Goal: Task Accomplishment & Management: Manage account settings

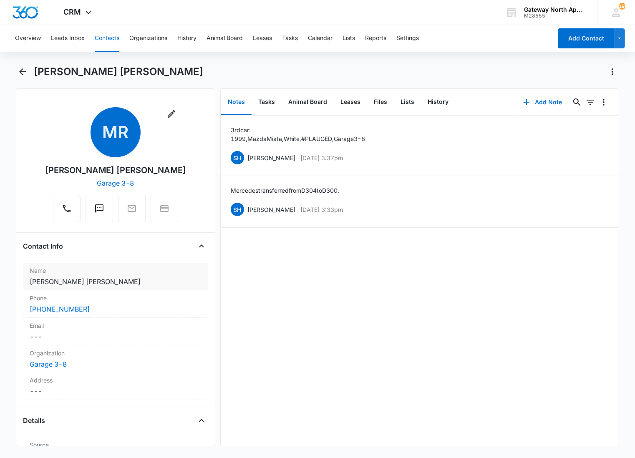
click at [117, 275] on label "Name" at bounding box center [116, 270] width 172 height 9
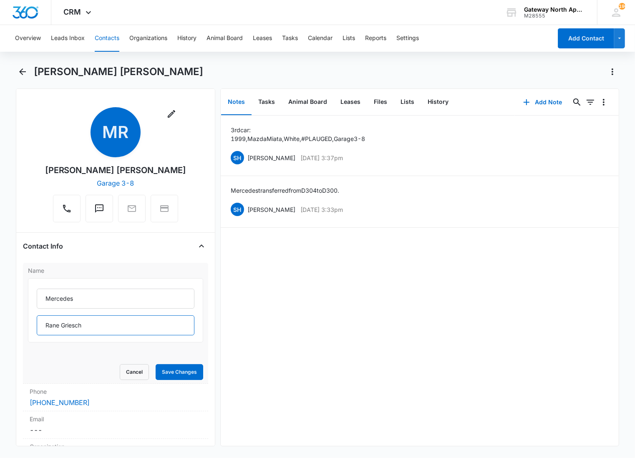
drag, startPoint x: 125, startPoint y: 319, endPoint x: 129, endPoint y: 332, distance: 13.0
click at [129, 332] on input "Rane Griesch" at bounding box center [116, 325] width 158 height 20
drag, startPoint x: 80, startPoint y: 326, endPoint x: -2, endPoint y: 320, distance: 82.0
click at [0, 320] on html "CRM Apps Reputation Websites Forms CRM Email Social Content Ads Intelligence Fi…" at bounding box center [317, 229] width 635 height 458
click at [80, 330] on input "h &" at bounding box center [116, 325] width 158 height 20
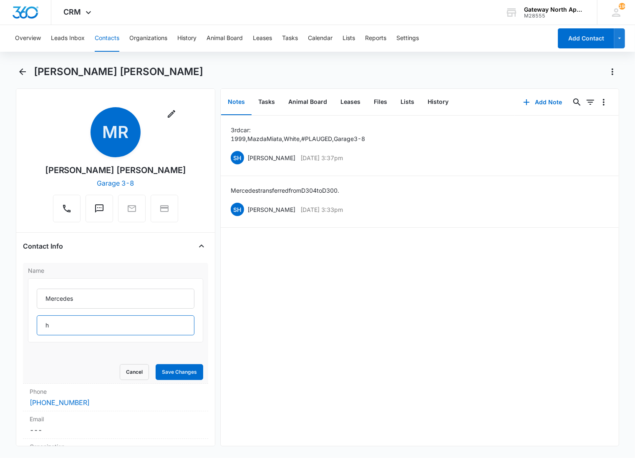
type input "h"
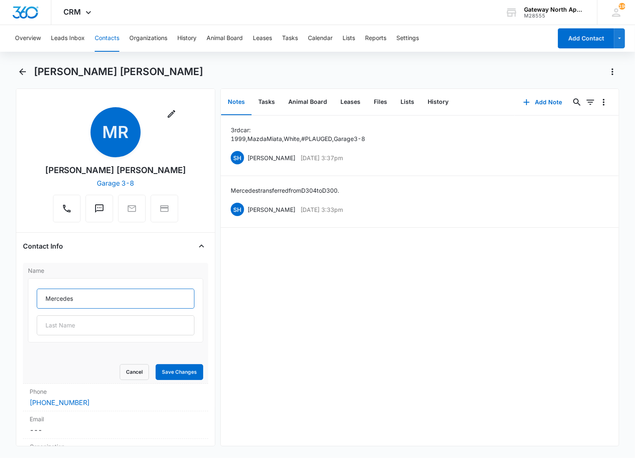
click at [98, 296] on input "Mercedes" at bounding box center [116, 299] width 158 height 20
type input "[PERSON_NAME] [PERSON_NAME]"
type input "& [PERSON_NAME]"
click at [156, 364] on button "Save Changes" at bounding box center [180, 372] width 48 height 16
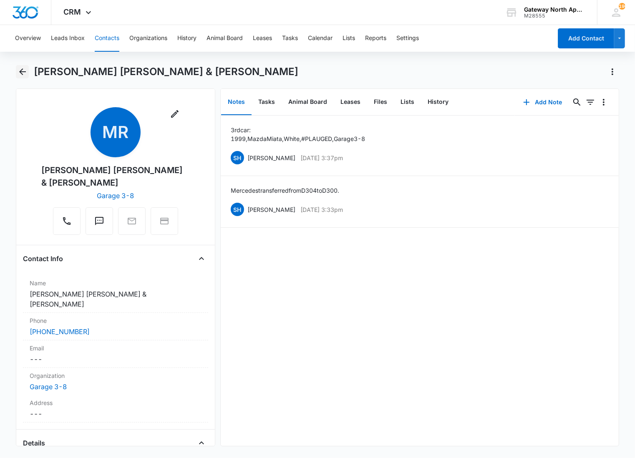
click at [24, 69] on icon "Back" at bounding box center [23, 72] width 10 height 10
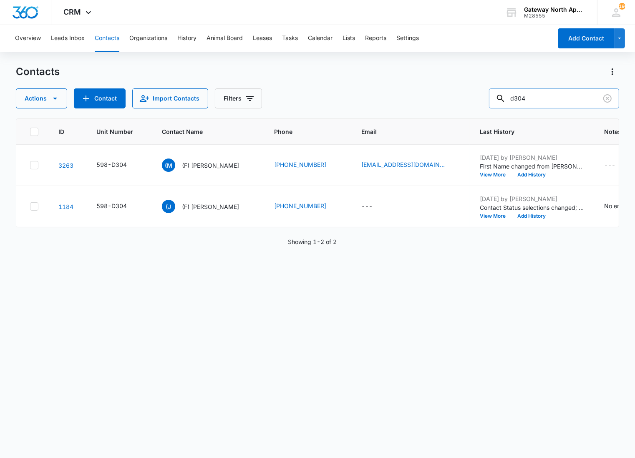
click at [544, 97] on input "d304" at bounding box center [554, 98] width 130 height 20
type input "d300"
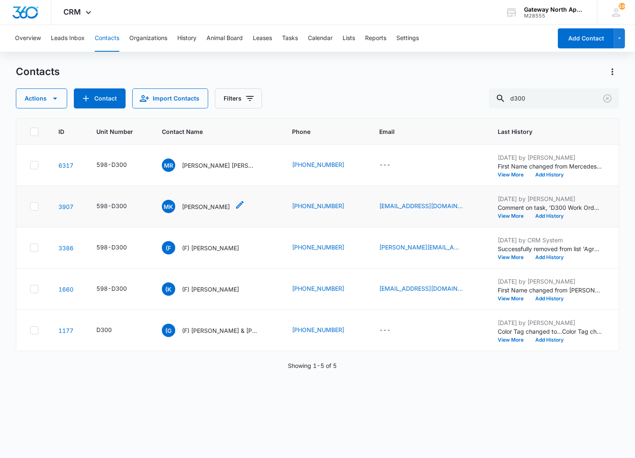
click at [236, 202] on icon "Contact Name - Matt Kuseski - Select to Edit Field" at bounding box center [240, 205] width 8 height 8
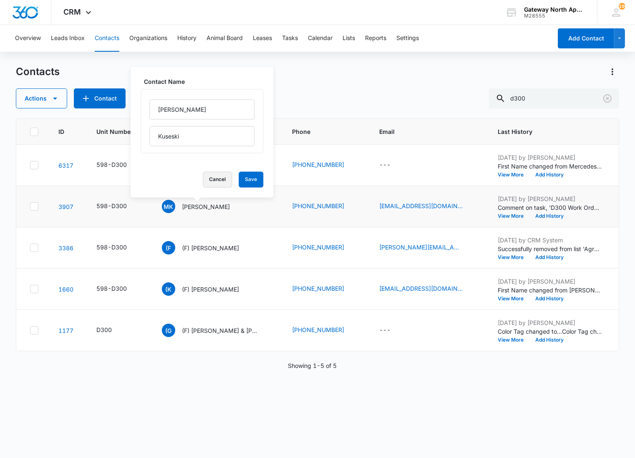
click at [213, 177] on button "Cancel" at bounding box center [217, 180] width 29 height 16
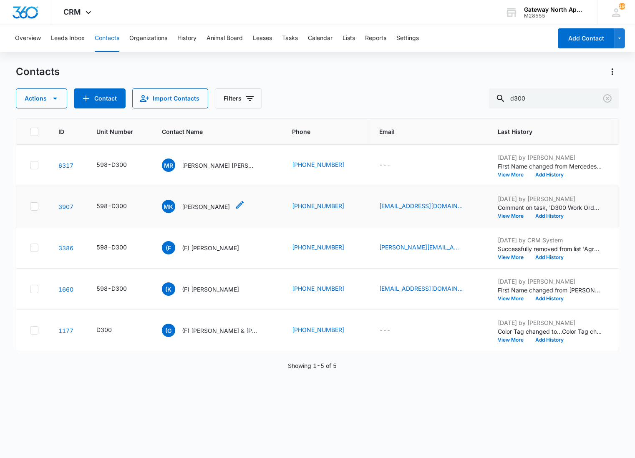
click at [197, 210] on p "[PERSON_NAME]" at bounding box center [206, 206] width 48 height 9
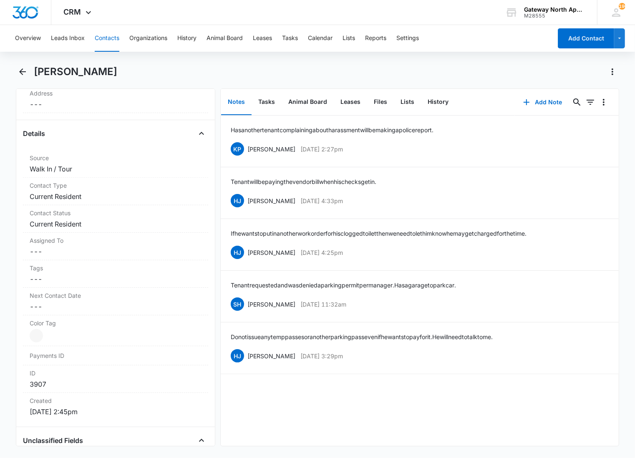
scroll to position [278, 0]
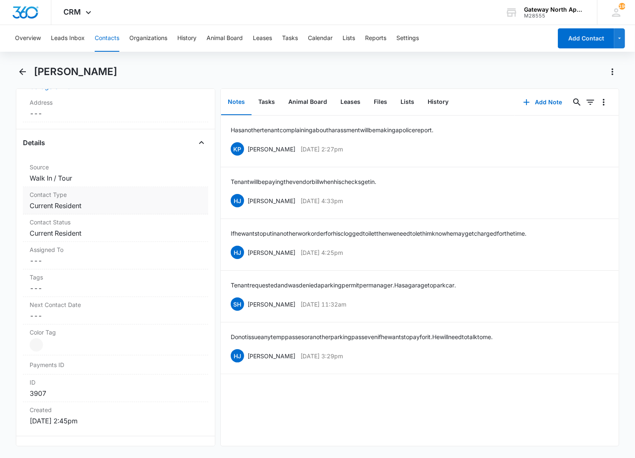
click at [96, 205] on dd "Cancel Save Changes Current Resident" at bounding box center [116, 206] width 172 height 10
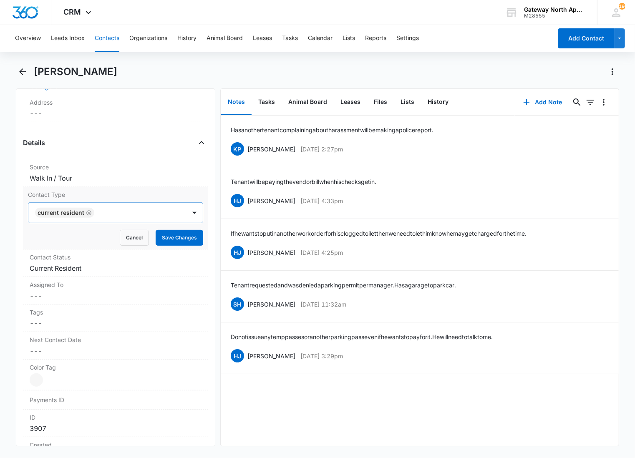
click at [117, 212] on div at bounding box center [136, 213] width 78 height 12
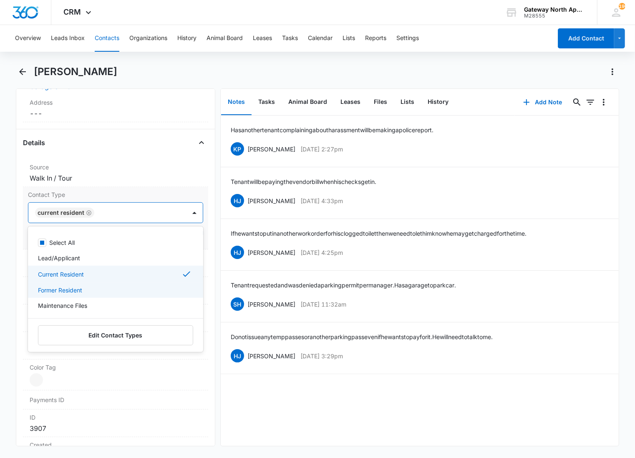
click at [93, 293] on div "Former Resident" at bounding box center [115, 290] width 154 height 9
click at [88, 277] on div "Current Resident" at bounding box center [115, 274] width 154 height 10
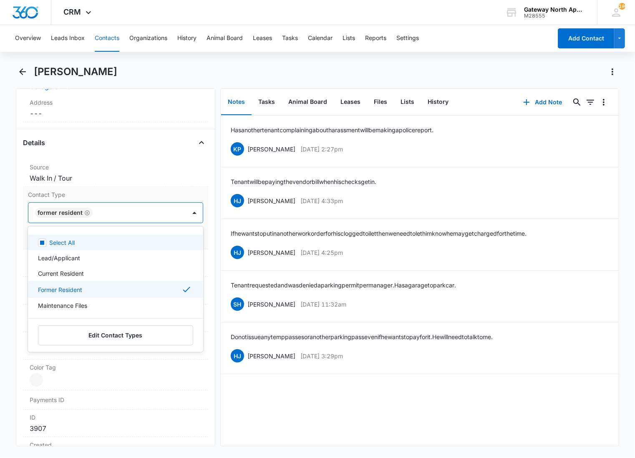
click at [134, 215] on div at bounding box center [135, 213] width 80 height 12
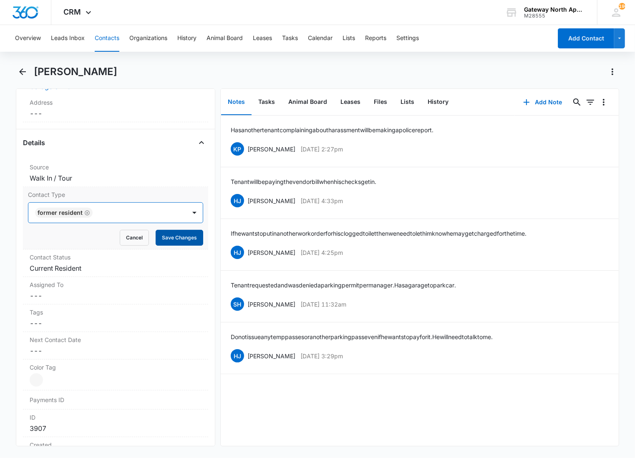
click at [164, 238] on button "Save Changes" at bounding box center [180, 238] width 48 height 16
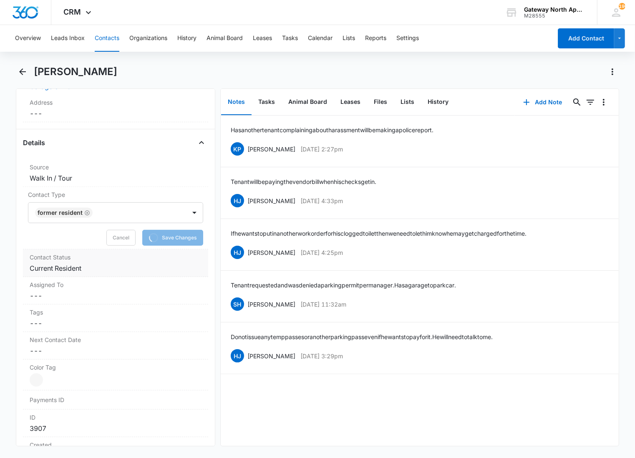
click at [142, 261] on label "Contact Status" at bounding box center [116, 257] width 172 height 9
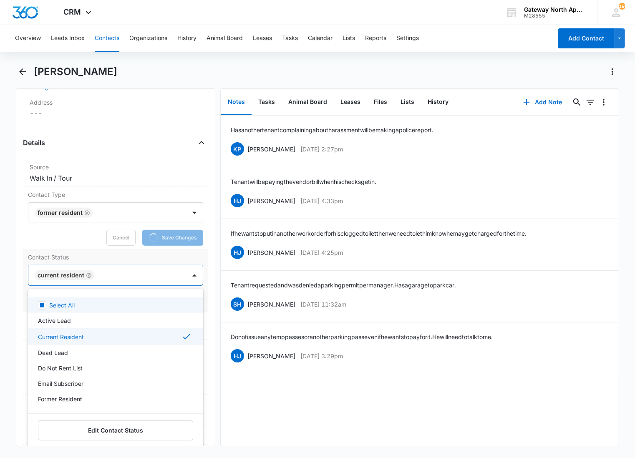
click at [115, 275] on div at bounding box center [136, 276] width 78 height 12
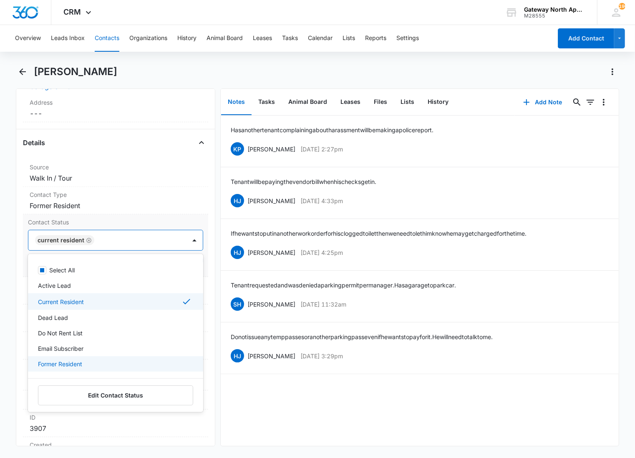
click at [76, 359] on div "Former Resident" at bounding box center [115, 363] width 175 height 15
click at [76, 306] on div "Current Resident" at bounding box center [115, 302] width 154 height 10
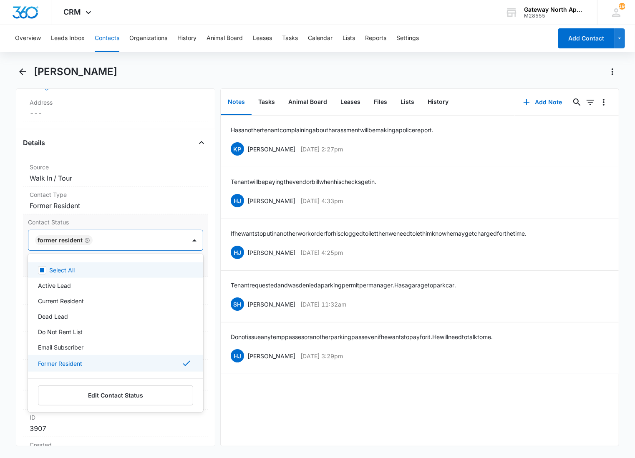
click at [135, 235] on div at bounding box center [135, 241] width 80 height 12
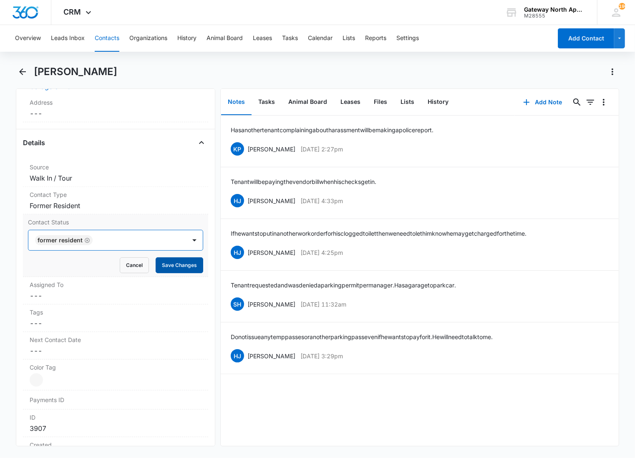
click at [159, 266] on button "Save Changes" at bounding box center [180, 265] width 48 height 16
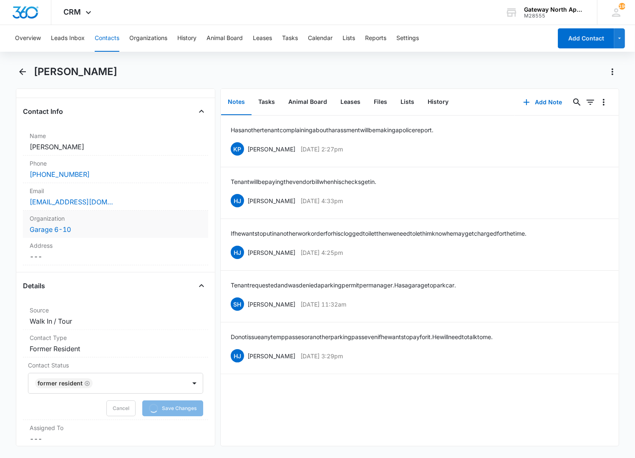
scroll to position [0, 0]
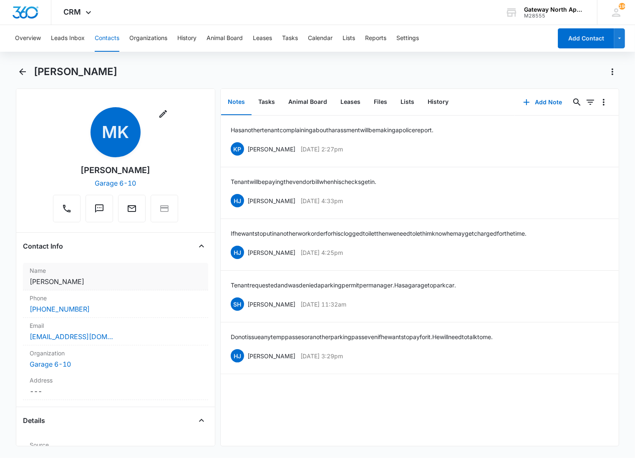
click at [73, 274] on label "Name" at bounding box center [116, 270] width 172 height 9
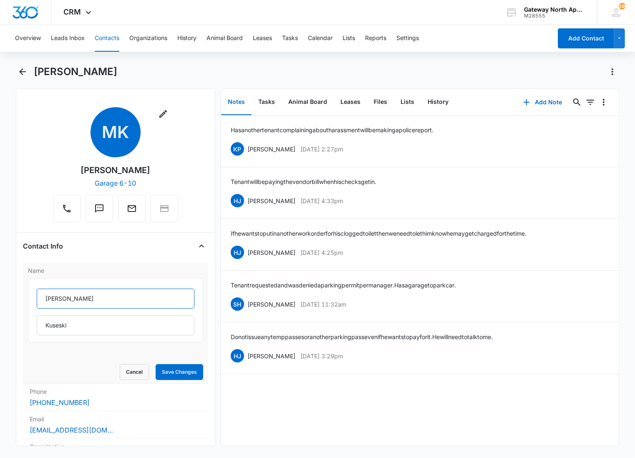
click at [44, 295] on input "[PERSON_NAME]" at bounding box center [116, 299] width 158 height 20
type input "(F) [PERSON_NAME]"
click at [157, 371] on button "Save Changes" at bounding box center [180, 372] width 48 height 16
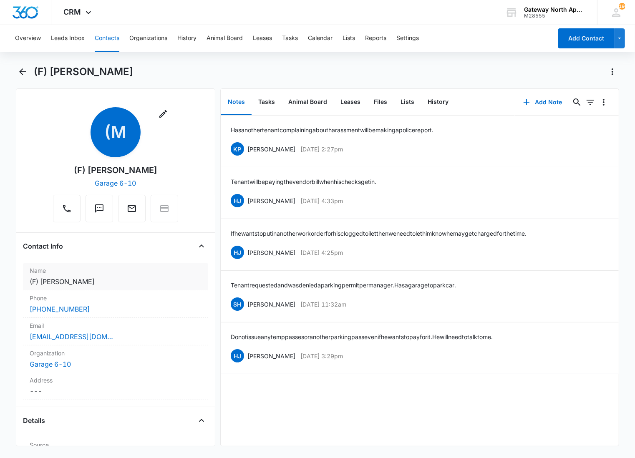
scroll to position [46, 0]
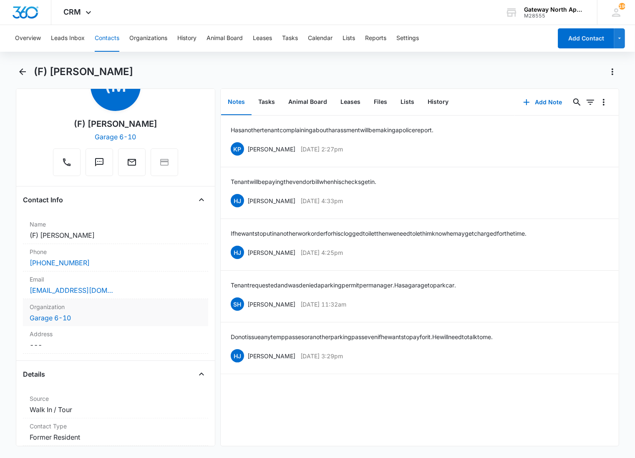
click at [114, 309] on label "Organization" at bounding box center [116, 307] width 172 height 9
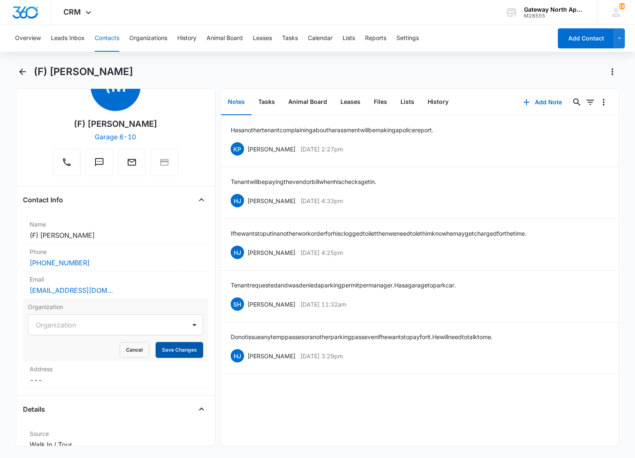
click at [166, 350] on button "Save Changes" at bounding box center [180, 350] width 48 height 16
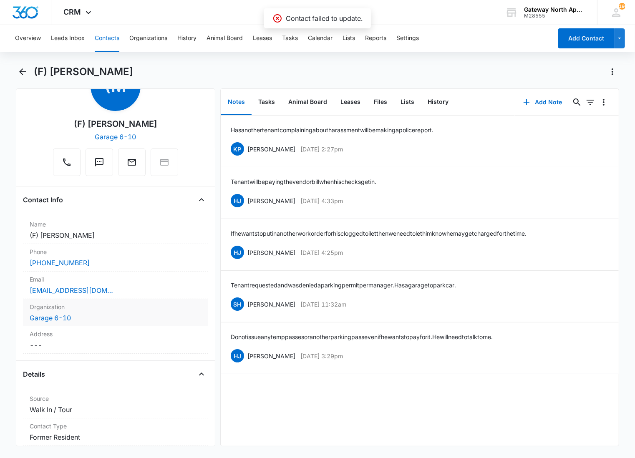
click at [152, 309] on label "Organization" at bounding box center [116, 307] width 172 height 9
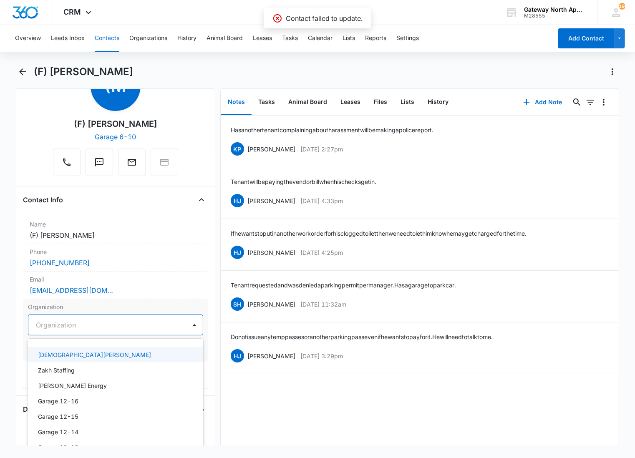
click at [101, 327] on div at bounding box center [105, 325] width 139 height 12
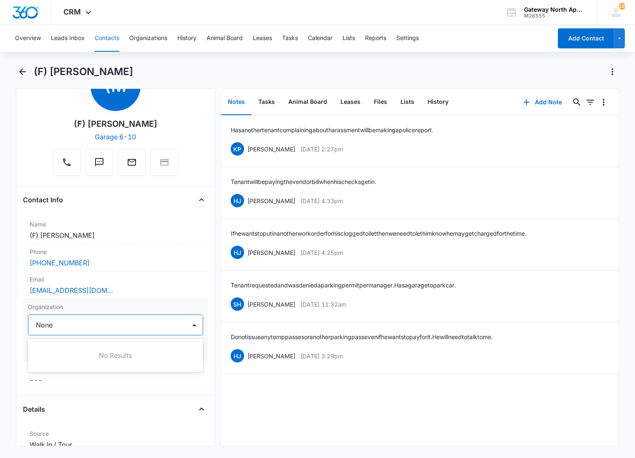
type input "None"
click at [101, 327] on div at bounding box center [105, 325] width 139 height 12
click at [126, 322] on div at bounding box center [105, 325] width 139 height 12
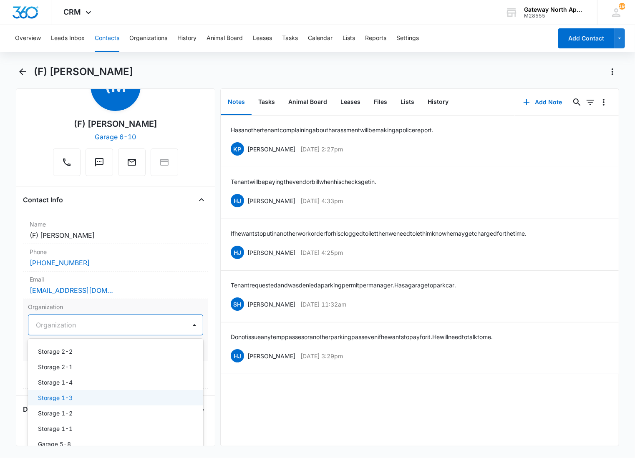
scroll to position [3404, 0]
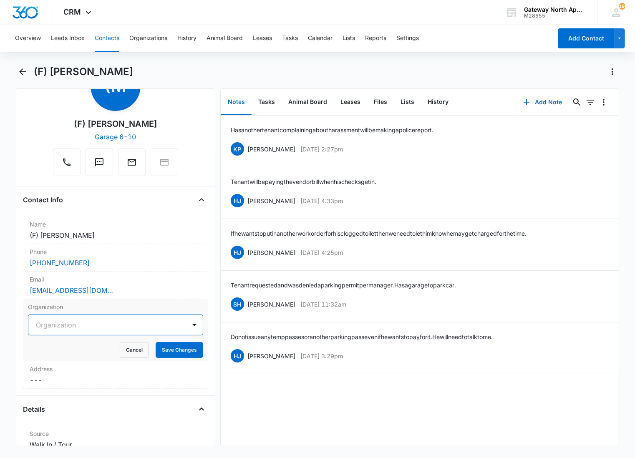
click at [97, 324] on div at bounding box center [105, 325] width 139 height 12
type input "N/A"
click at [97, 324] on div at bounding box center [105, 325] width 139 height 12
click at [132, 349] on button "Cancel" at bounding box center [134, 350] width 29 height 16
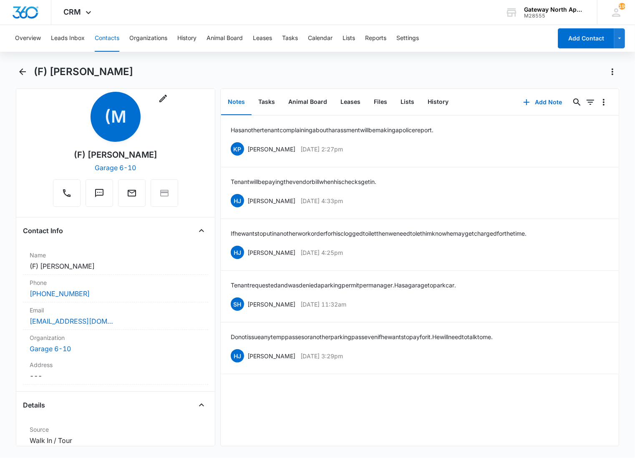
scroll to position [0, 0]
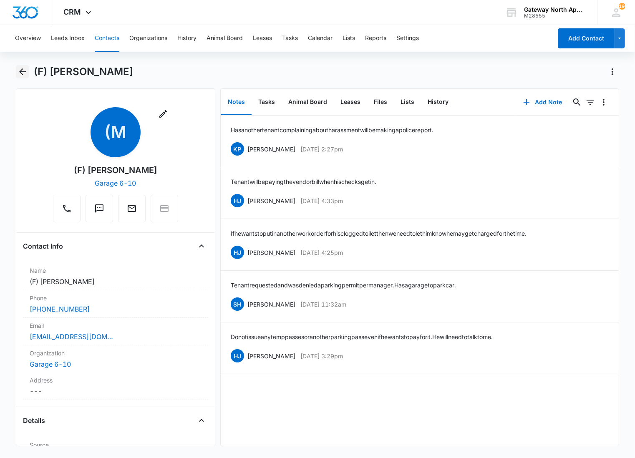
click at [20, 72] on icon "Back" at bounding box center [22, 71] width 7 height 7
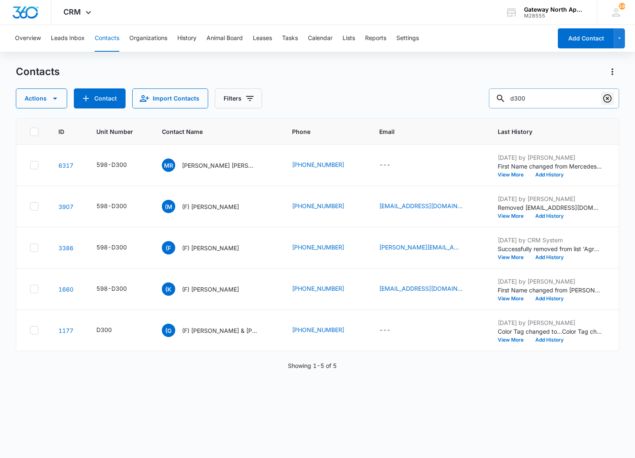
click at [605, 101] on icon "Clear" at bounding box center [607, 98] width 8 height 8
